Goal: Complete application form

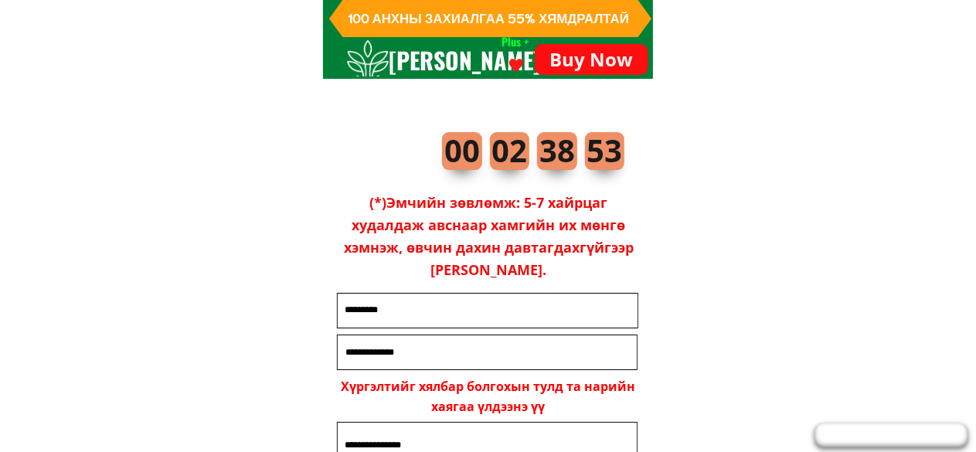
scroll to position [5589, 0]
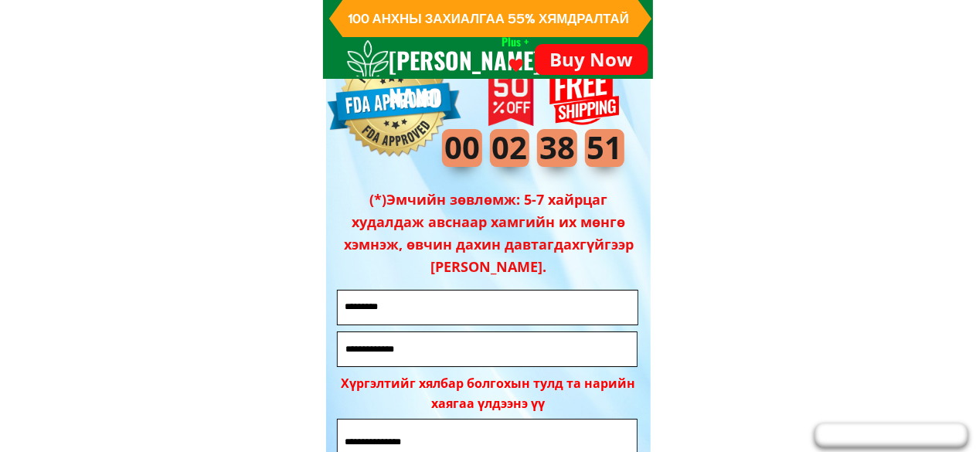
click at [434, 307] on input "text" at bounding box center [488, 308] width 293 height 34
type input "*"
click at [425, 344] on input "tel" at bounding box center [488, 349] width 292 height 34
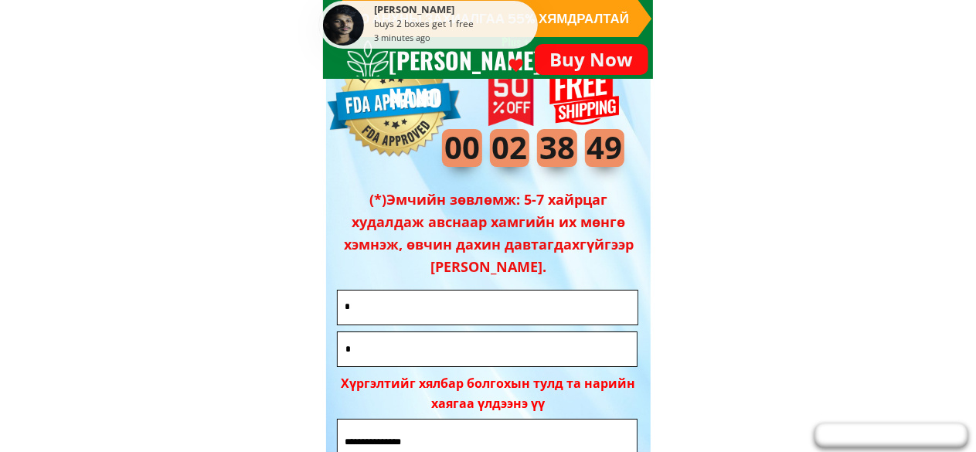
scroll to position [5770, 0]
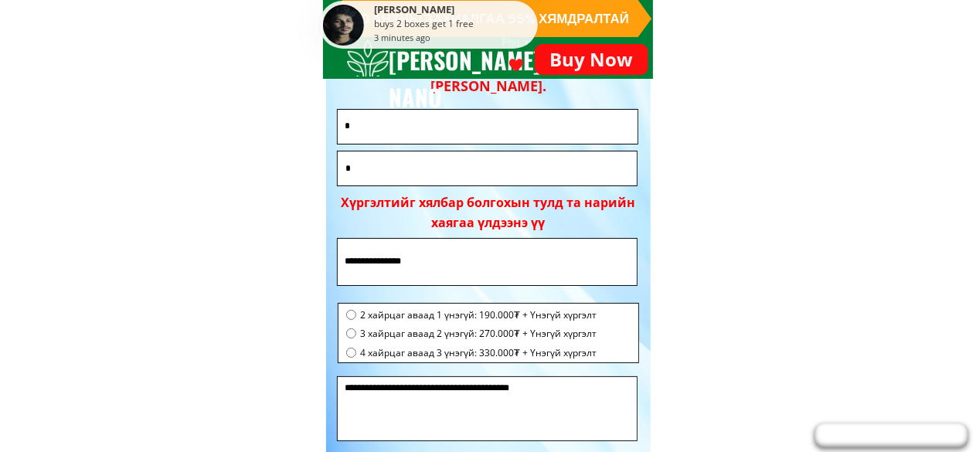
type input "*"
click at [432, 273] on input "text" at bounding box center [488, 262] width 292 height 46
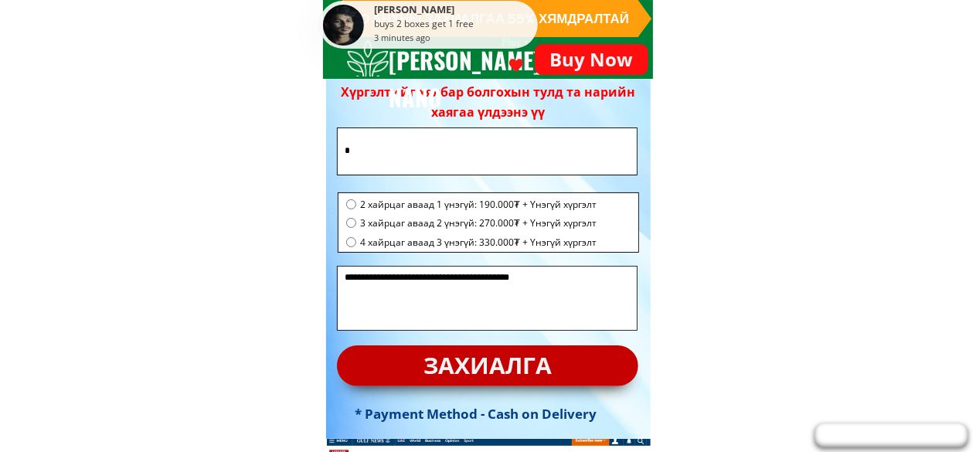
scroll to position [5881, 0]
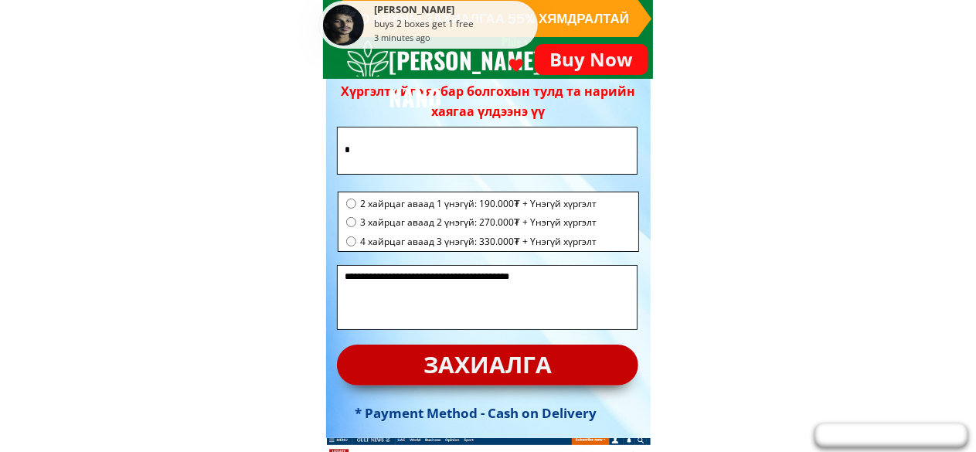
type input "*"
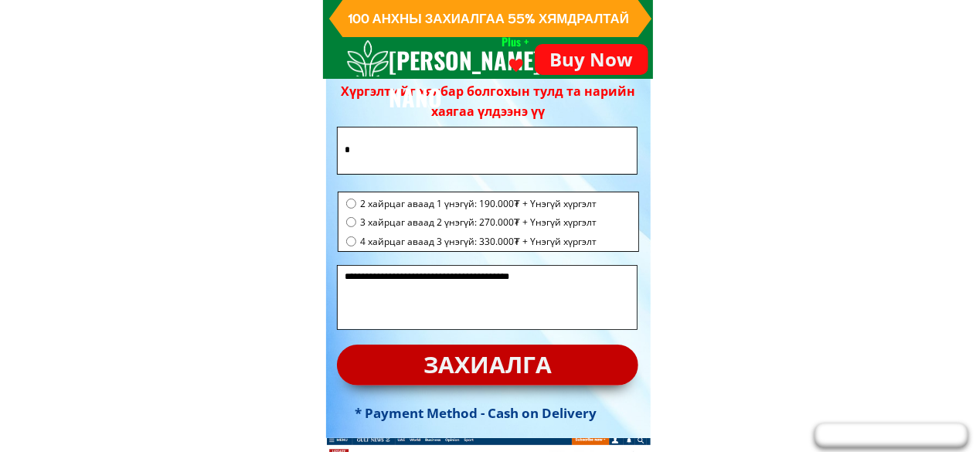
click at [429, 371] on p "захиалга" at bounding box center [487, 365] width 301 height 41
